Goal: Information Seeking & Learning: Find specific fact

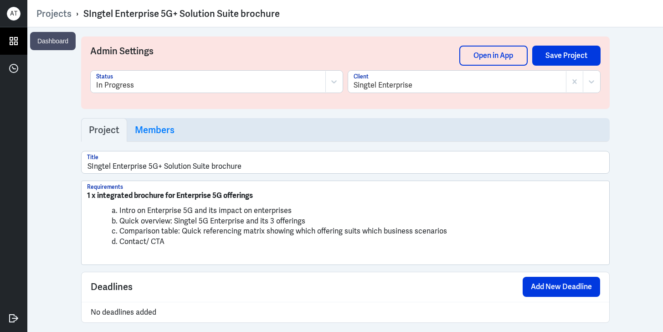
click at [18, 39] on icon at bounding box center [14, 41] width 14 height 14
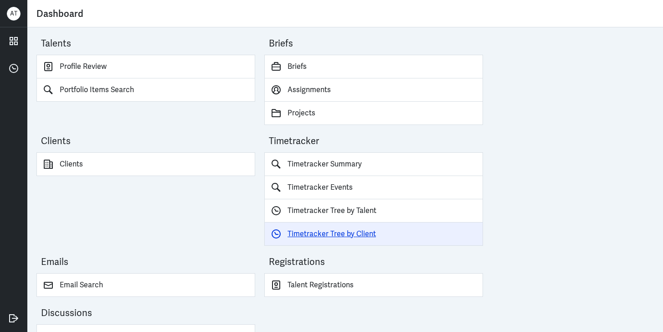
scroll to position [25, 0]
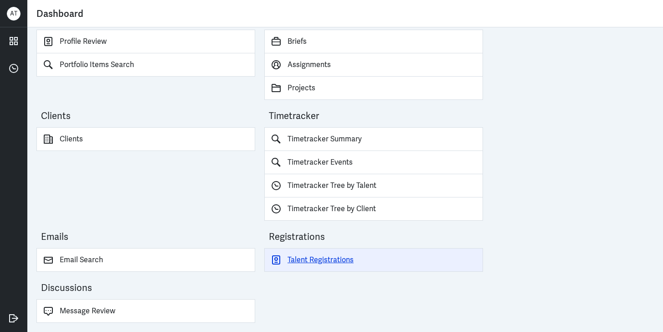
click at [315, 259] on link "Talent Registrations" at bounding box center [373, 260] width 219 height 24
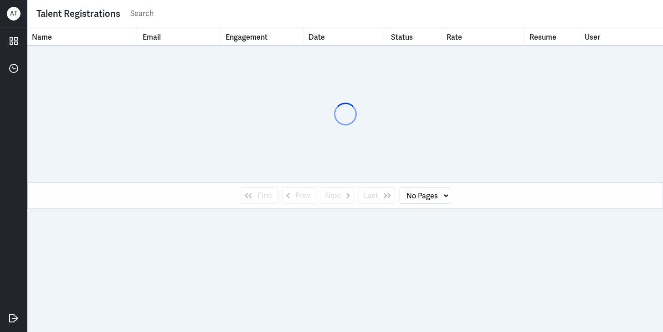
click at [163, 15] on input "text" at bounding box center [391, 14] width 525 height 14
type input "jo"
select select "1"
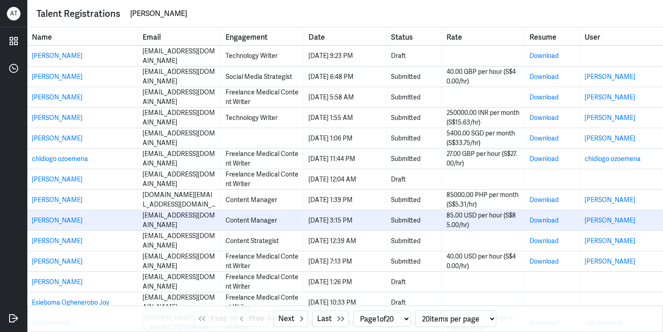
type input "[PERSON_NAME]"
click at [93, 217] on div "[PERSON_NAME]" at bounding box center [82, 221] width 101 height 10
click at [54, 218] on link "[PERSON_NAME]" at bounding box center [57, 220] width 51 height 8
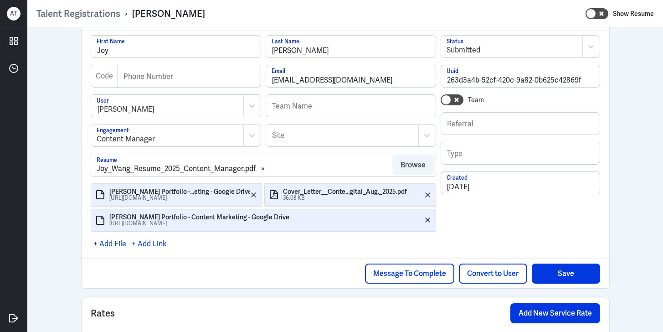
scroll to position [221, 0]
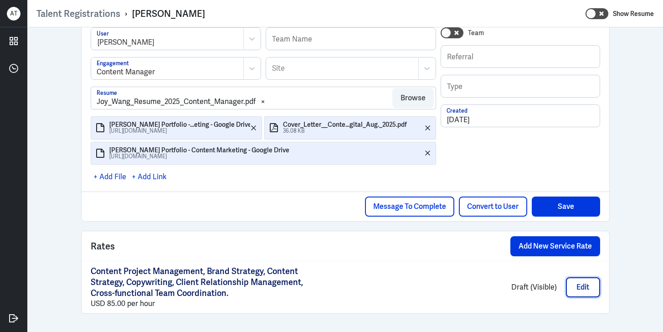
click at [575, 283] on button "Edit" at bounding box center [583, 287] width 34 height 20
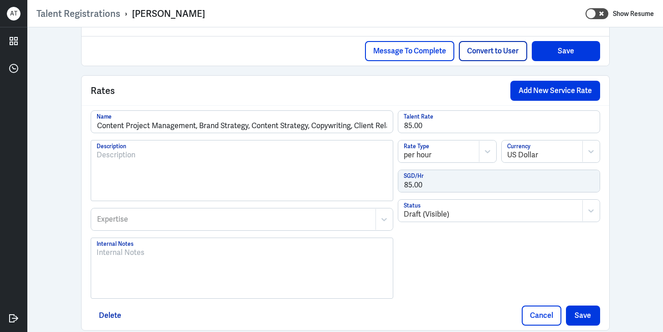
scroll to position [393, 0]
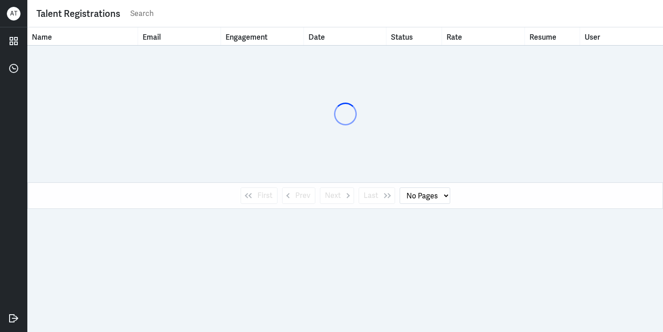
select select "1"
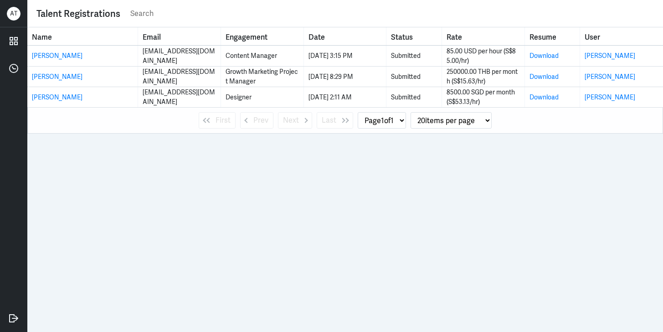
click at [146, 13] on input "text" at bounding box center [391, 14] width 525 height 14
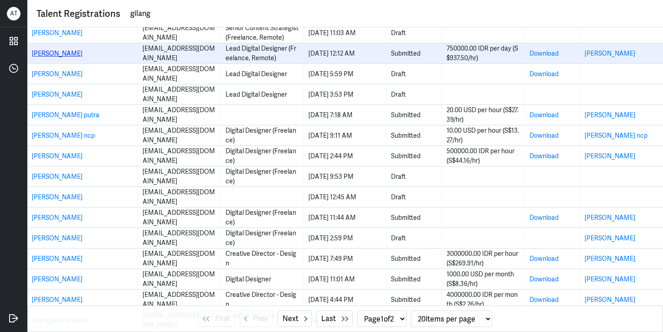
scroll to position [107, 0]
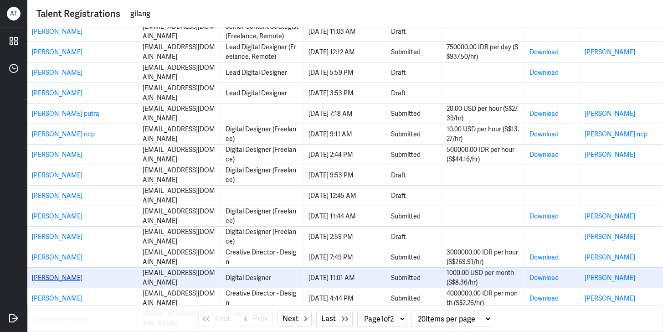
type input "gilang"
click at [59, 281] on link "[PERSON_NAME]" at bounding box center [57, 278] width 51 height 8
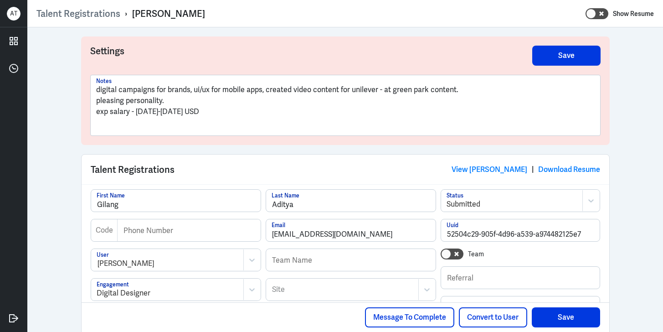
click at [270, 58] on h3 "Settings" at bounding box center [311, 56] width 442 height 20
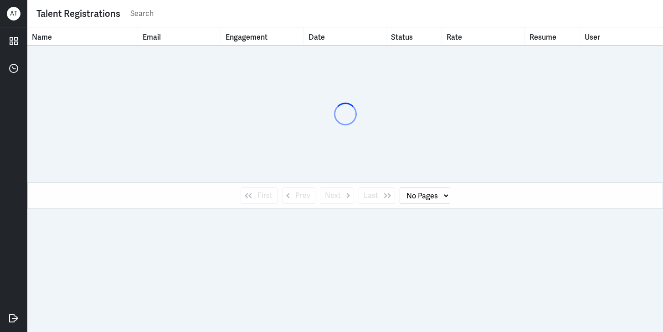
click at [168, 12] on input "text" at bounding box center [391, 14] width 525 height 14
select select "1"
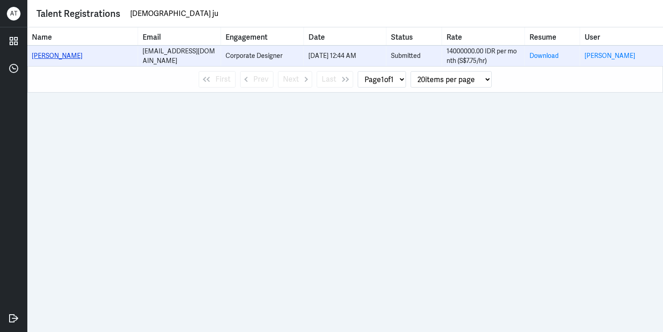
type input "[DEMOGRAPHIC_DATA] ju"
click at [83, 59] on link "[PERSON_NAME]" at bounding box center [57, 56] width 51 height 8
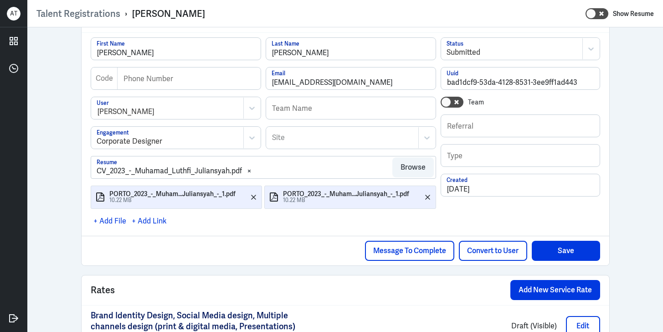
scroll to position [185, 0]
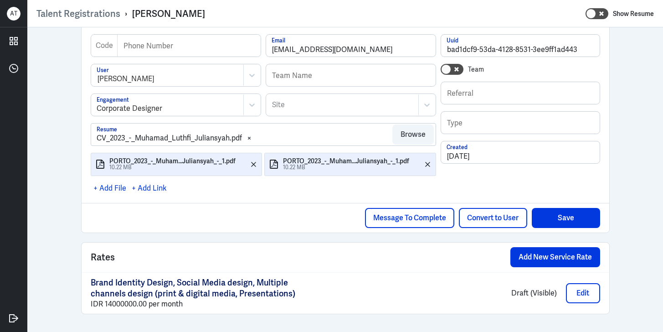
click at [111, 302] on div "IDR 14000000.00 per month" at bounding box center [207, 304] width 233 height 10
click at [108, 303] on div "IDR 14000000.00 per month" at bounding box center [207, 304] width 233 height 10
drag, startPoint x: 133, startPoint y: 304, endPoint x: 101, endPoint y: 302, distance: 31.5
click at [101, 302] on div "IDR 14000000.00 per month" at bounding box center [207, 304] width 233 height 10
copy div "14000000"
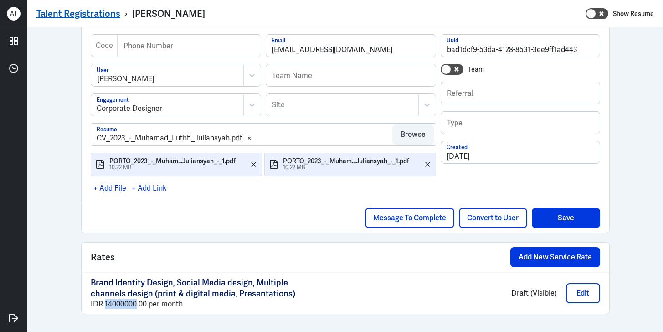
click at [90, 11] on link "Talent Registrations" at bounding box center [78, 14] width 84 height 12
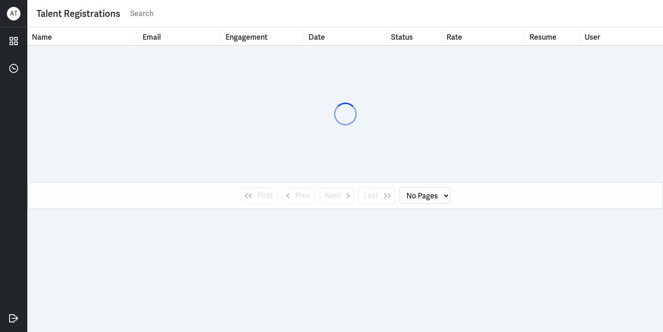
select select "1"
